Goal: Find specific page/section: Find specific page/section

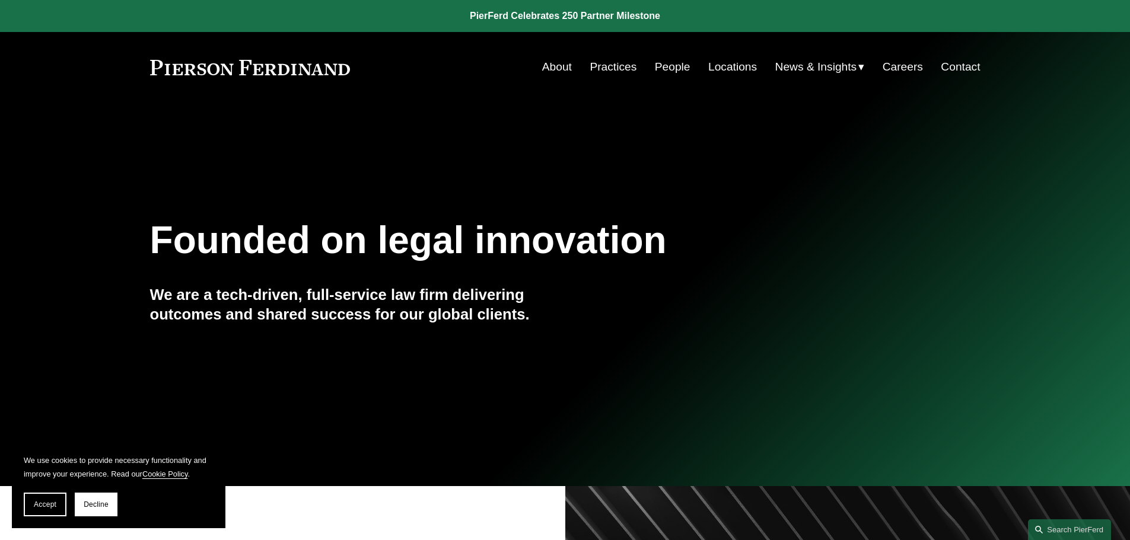
click at [728, 65] on link "Locations" at bounding box center [732, 67] width 49 height 23
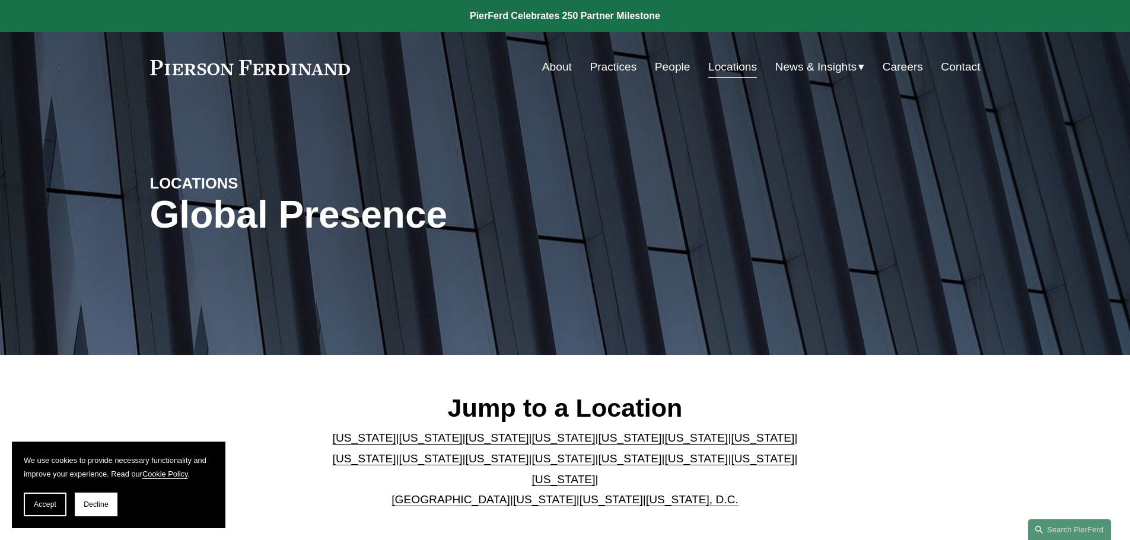
click at [666, 66] on link "People" at bounding box center [673, 67] width 36 height 23
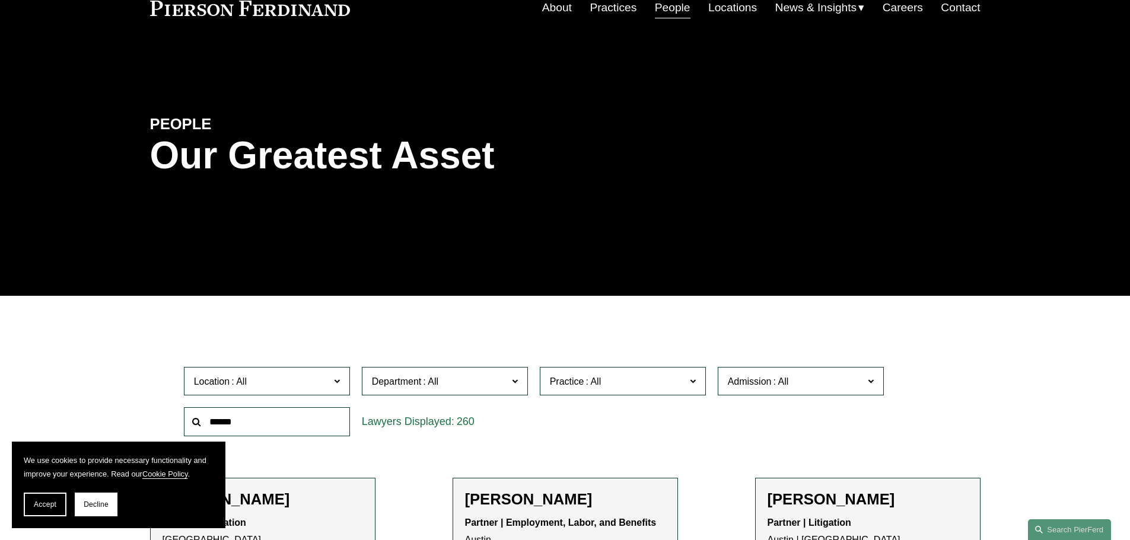
scroll to position [119, 0]
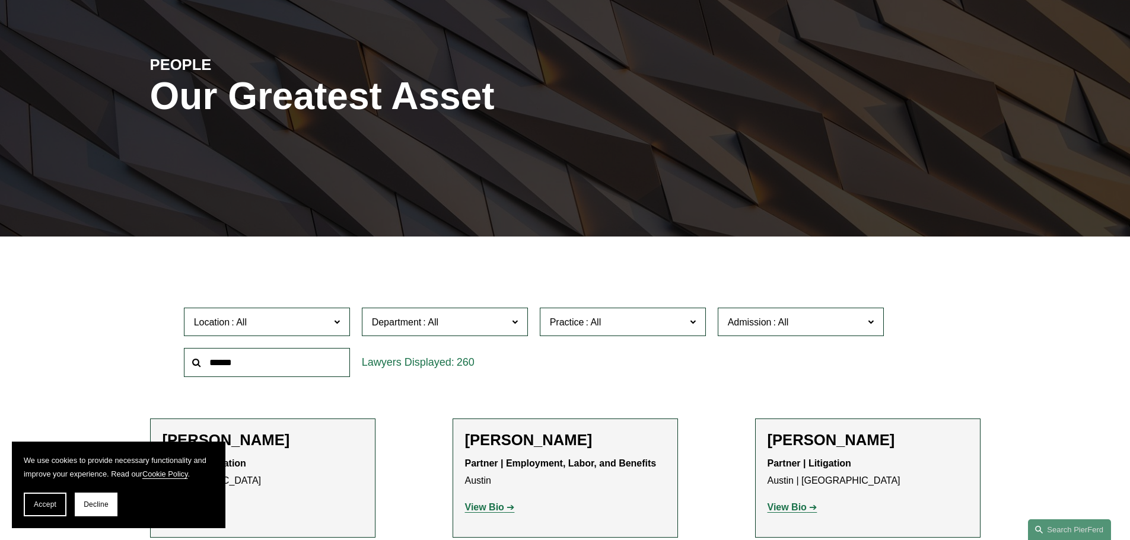
click at [281, 356] on input "text" at bounding box center [267, 362] width 166 height 29
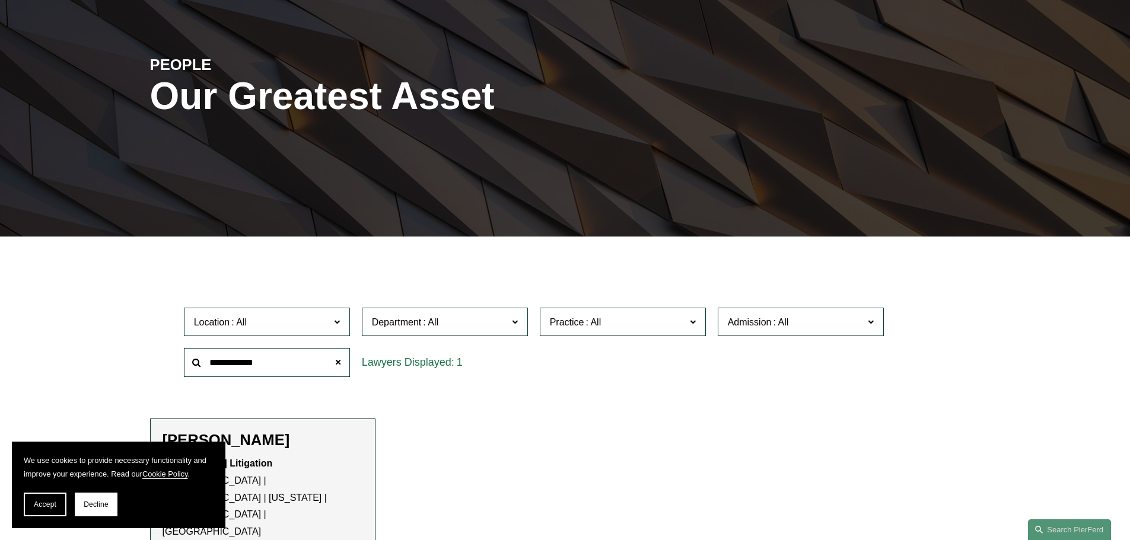
type input "**********"
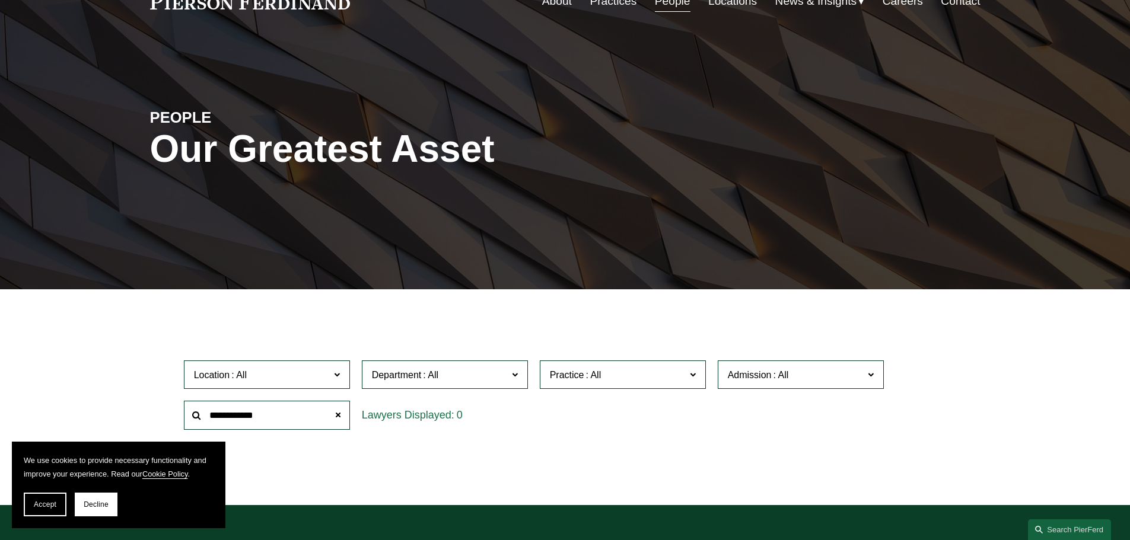
scroll to position [0, 0]
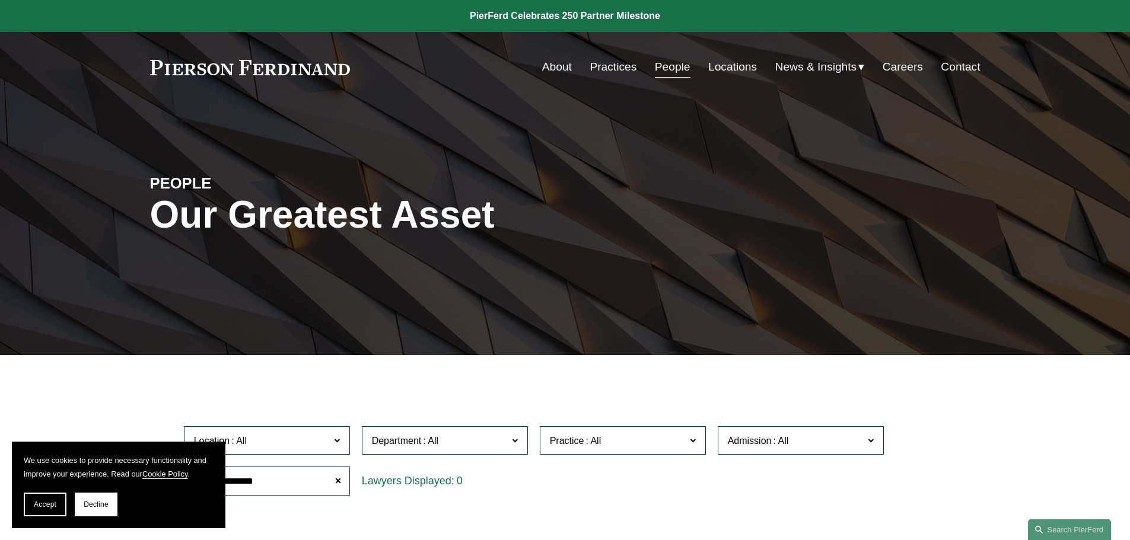
click at [736, 66] on link "Locations" at bounding box center [732, 67] width 49 height 23
